Goal: Task Accomplishment & Management: Use online tool/utility

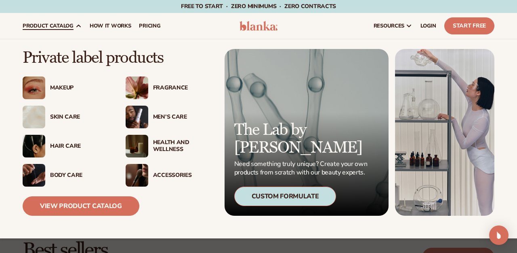
click at [65, 29] on span "product catalog" at bounding box center [48, 26] width 51 height 6
click at [47, 156] on div "Hair Care" at bounding box center [66, 146] width 87 height 23
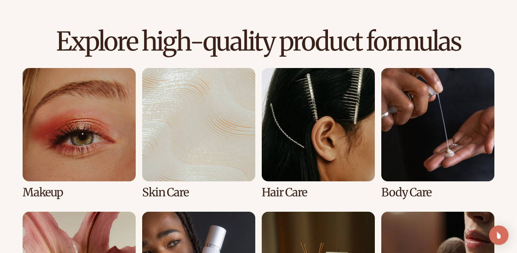
scroll to position [535, 0]
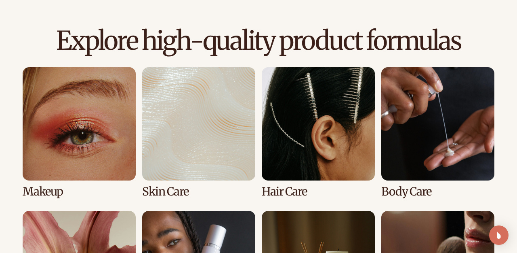
click at [103, 140] on link "1 / 8" at bounding box center [79, 132] width 113 height 130
click at [85, 158] on link "1 / 8" at bounding box center [79, 132] width 113 height 130
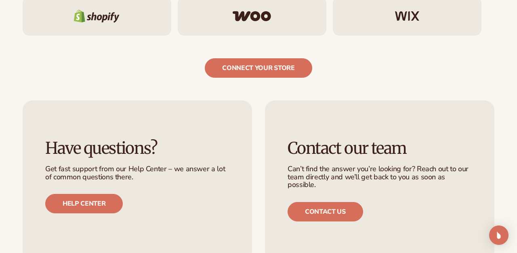
scroll to position [1281, 0]
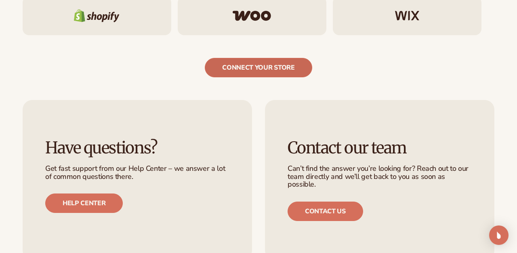
click at [268, 70] on link "connect your store" at bounding box center [258, 67] width 107 height 19
